Goal: Navigation & Orientation: Find specific page/section

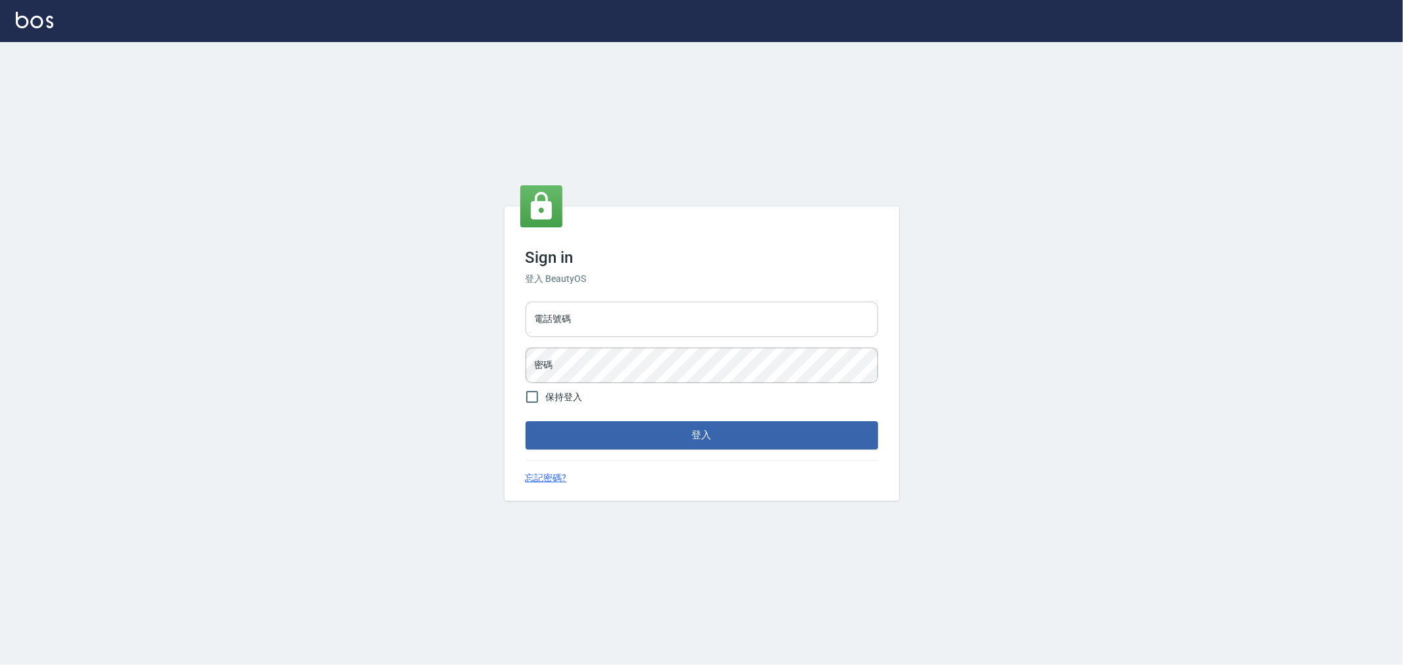
click at [708, 325] on input "電話號碼" at bounding box center [701, 320] width 352 height 36
type input "0222886821"
click at [525, 422] on button "登入" at bounding box center [701, 436] width 352 height 28
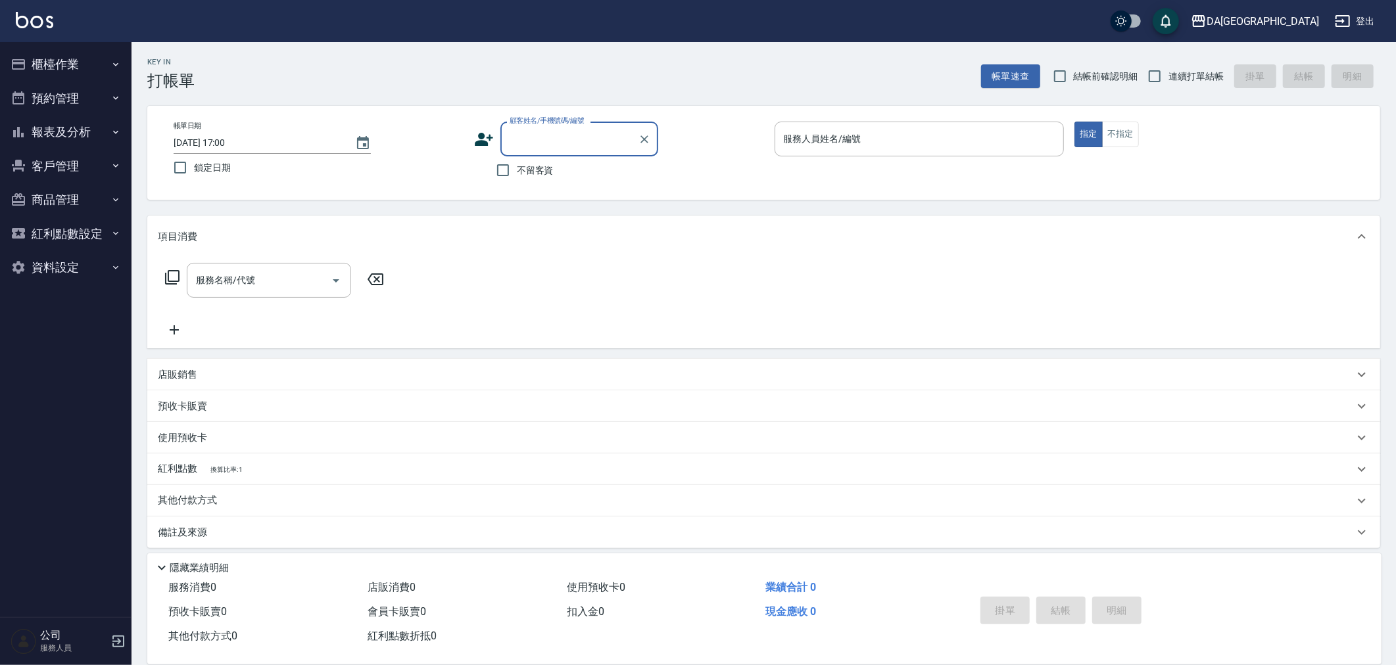
click at [99, 62] on button "櫃檯作業" at bounding box center [65, 64] width 121 height 34
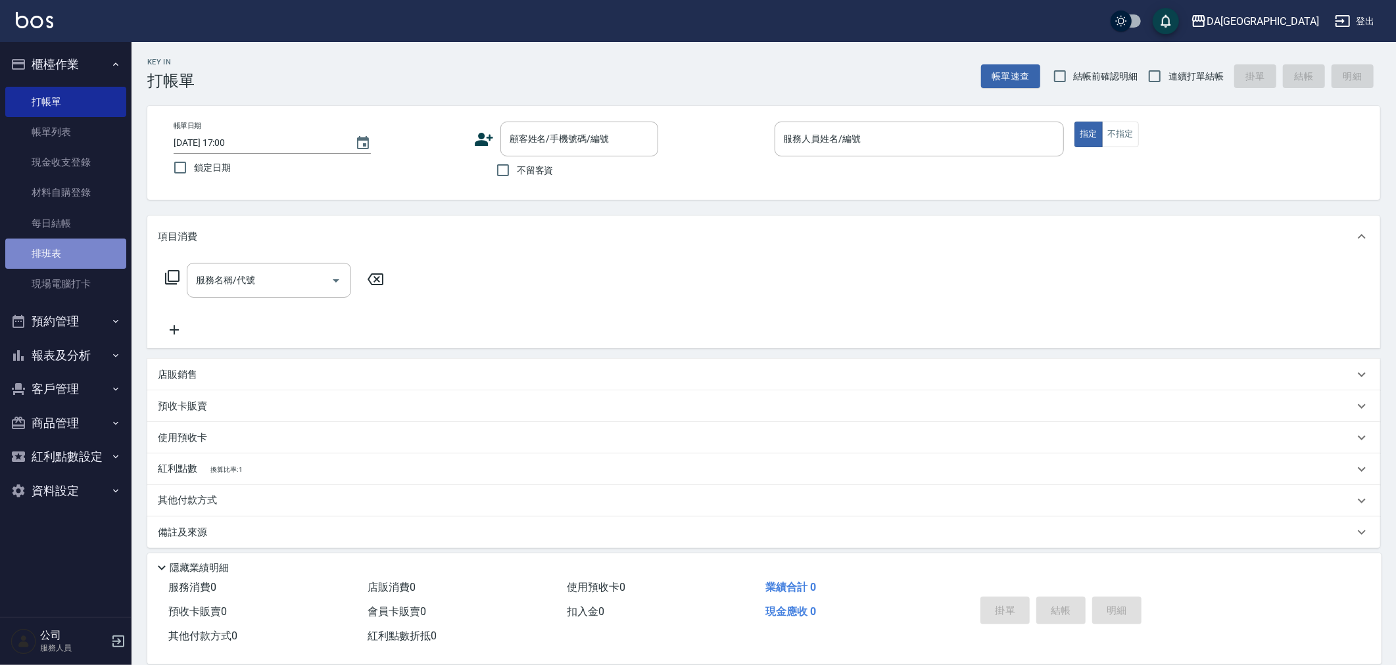
click at [74, 244] on link "排班表" at bounding box center [65, 254] width 121 height 30
